Goal: Task Accomplishment & Management: Complete application form

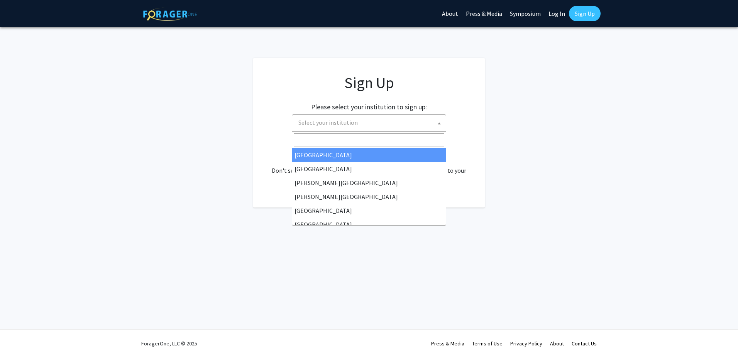
click at [441, 120] on span at bounding box center [439, 123] width 8 height 17
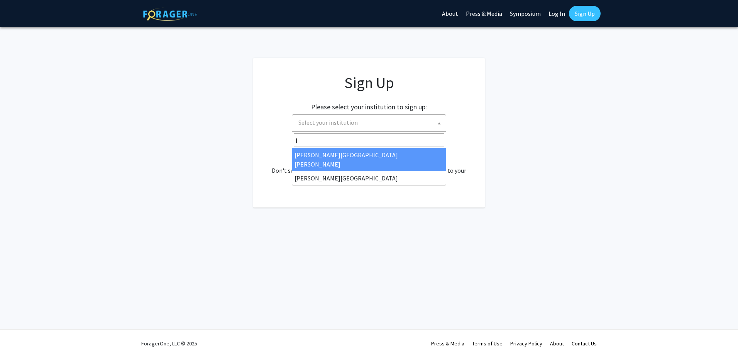
type input "j"
select select "1"
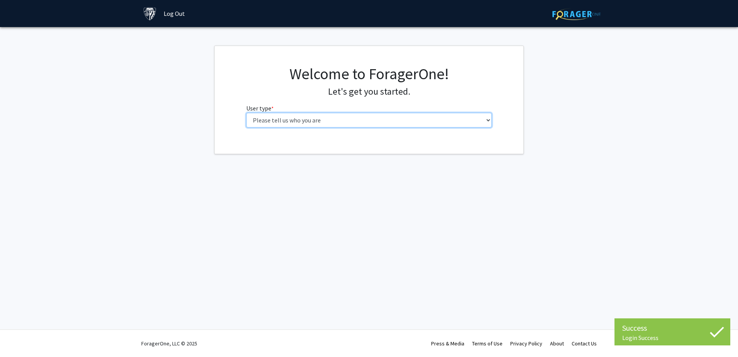
click at [373, 120] on select "Please tell us who you are Undergraduate Student Master's Student Doctoral Cand…" at bounding box center [369, 120] width 246 height 15
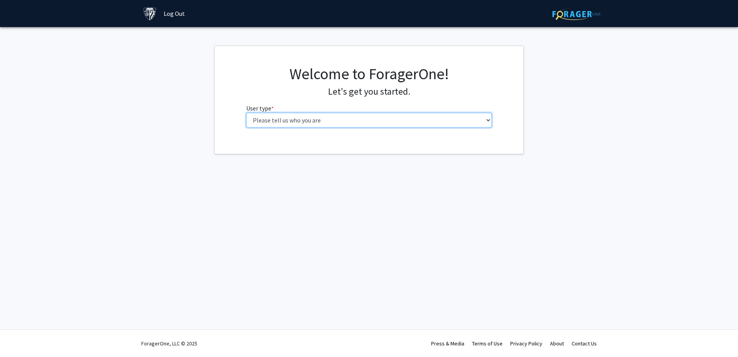
select select "2: masters"
click at [246, 113] on select "Please tell us who you are Undergraduate Student Master's Student Doctoral Cand…" at bounding box center [369, 120] width 246 height 15
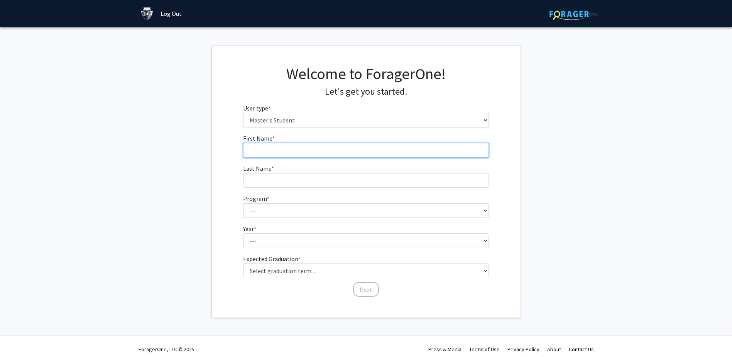
click at [362, 146] on input "First Name * required" at bounding box center [366, 150] width 246 height 15
type input "[PERSON_NAME]"
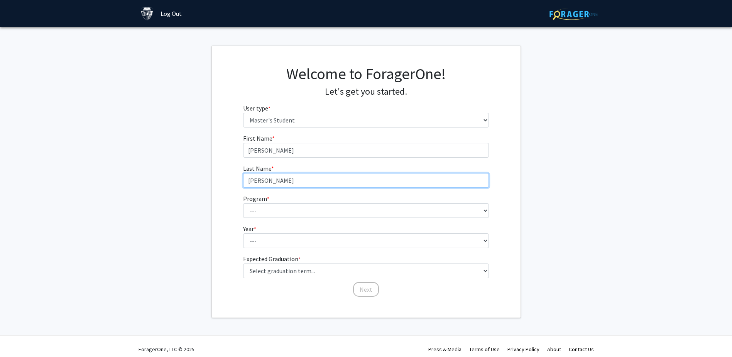
type input "[PERSON_NAME]"
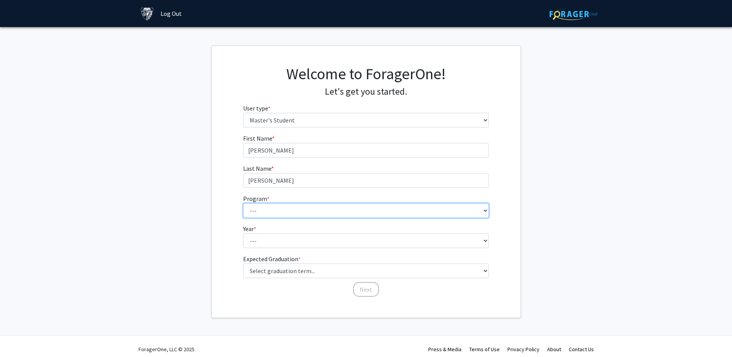
click at [482, 210] on select "--- Anatomy Education Applied and Computational Mathematics Applied Biomedical …" at bounding box center [366, 210] width 246 height 15
select select "3: 3"
click at [243, 203] on select "--- Anatomy Education Applied and Computational Mathematics Applied Biomedical …" at bounding box center [366, 210] width 246 height 15
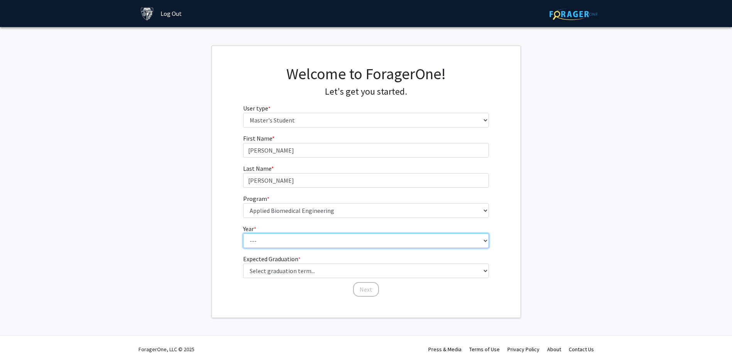
click at [332, 240] on select "--- First Year Second Year" at bounding box center [366, 240] width 246 height 15
click at [331, 240] on select "--- First Year Second Year" at bounding box center [366, 240] width 246 height 15
select select "1: first_year"
click at [243, 233] on select "--- First Year Second Year" at bounding box center [366, 240] width 246 height 15
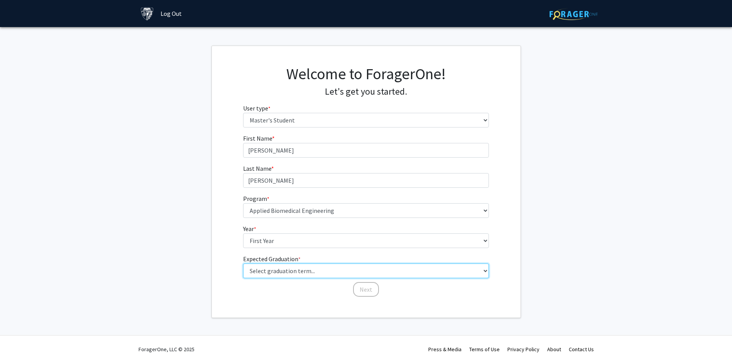
click at [330, 273] on select "Select graduation term... Spring 2025 Summer 2025 Fall 2025 Winter 2025 Spring …" at bounding box center [366, 270] width 246 height 15
select select "25: spring_2031"
click at [243, 263] on select "Select graduation term... Spring 2025 Summer 2025 Fall 2025 Winter 2025 Spring …" at bounding box center [366, 270] width 246 height 15
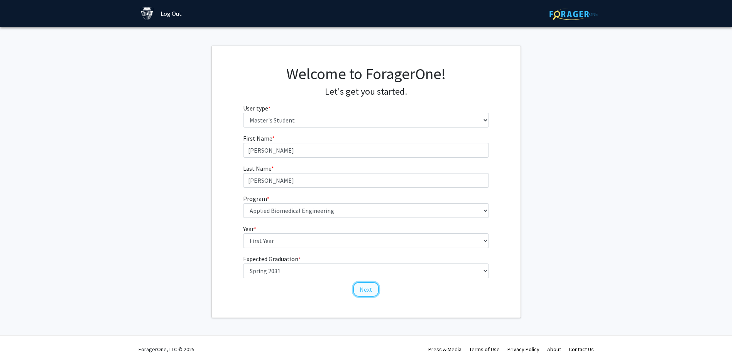
click at [371, 289] on button "Next" at bounding box center [366, 289] width 26 height 15
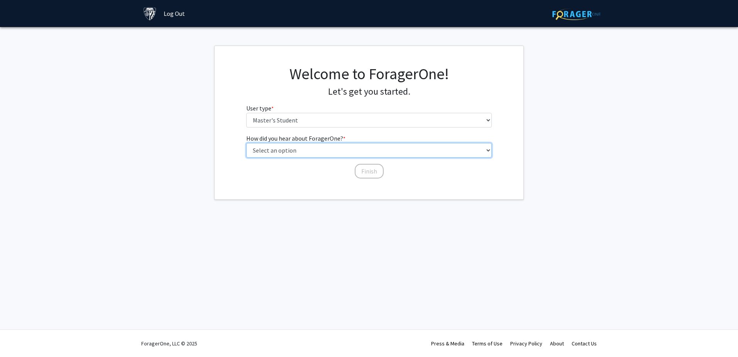
click at [297, 152] on select "Select an option Peer/student recommendation Faculty/staff recommendation Unive…" at bounding box center [369, 150] width 246 height 15
select select "3: university_website"
click at [246, 143] on select "Select an option Peer/student recommendation Faculty/staff recommendation Unive…" at bounding box center [369, 150] width 246 height 15
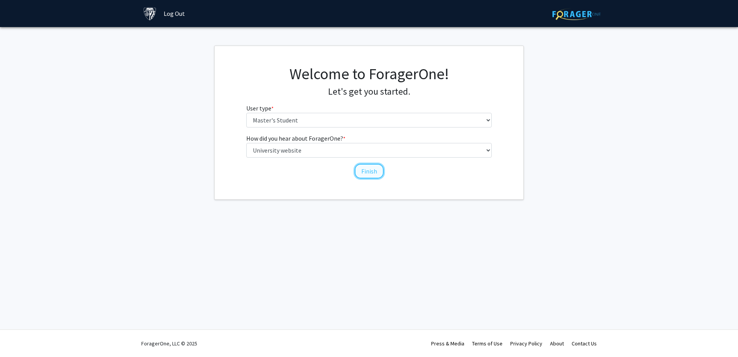
click at [362, 173] on button "Finish" at bounding box center [369, 171] width 29 height 15
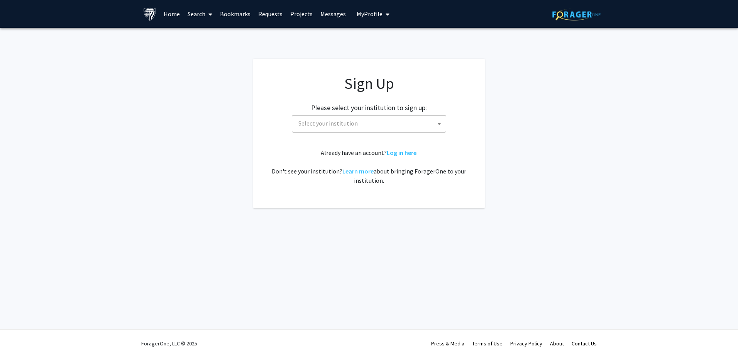
click at [383, 16] on span "My profile dropdown to access profile and logout" at bounding box center [386, 14] width 7 height 27
click at [390, 36] on span "[PERSON_NAME]" at bounding box center [404, 36] width 47 height 8
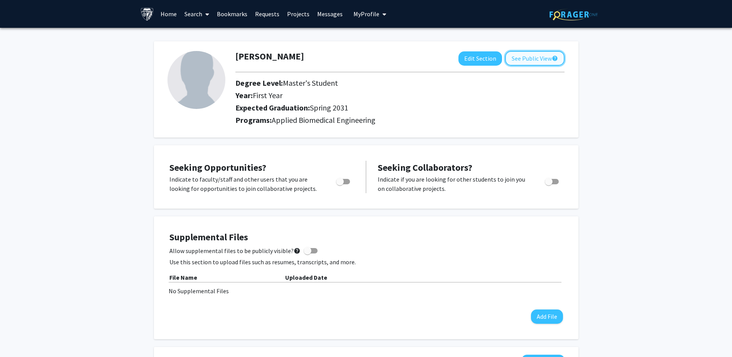
click at [524, 59] on button "See Public View help" at bounding box center [534, 58] width 59 height 15
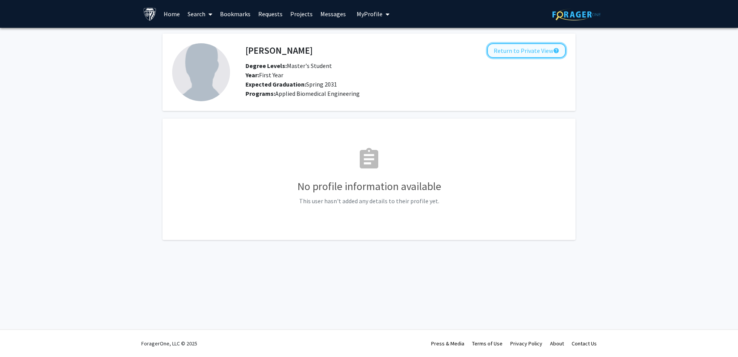
click at [507, 51] on button "Return to Private View help" at bounding box center [526, 50] width 79 height 15
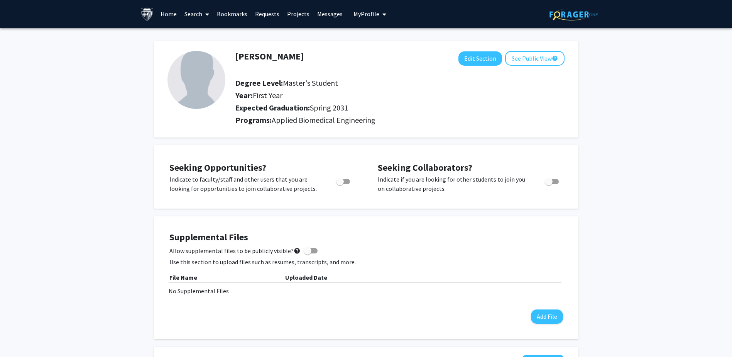
click at [200, 16] on link "Search" at bounding box center [197, 13] width 32 height 27
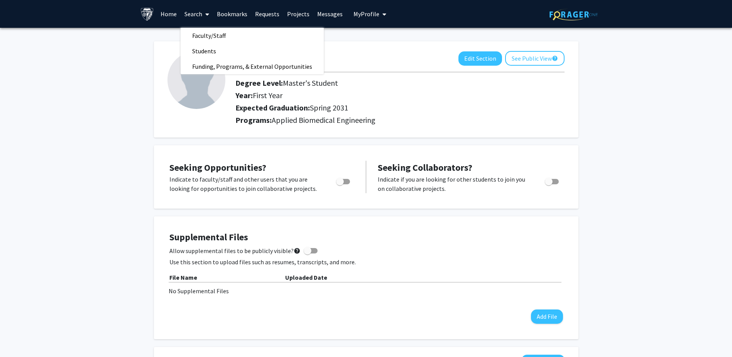
click at [175, 16] on link "Home" at bounding box center [169, 13] width 24 height 27
